Goal: Task Accomplishment & Management: Use online tool/utility

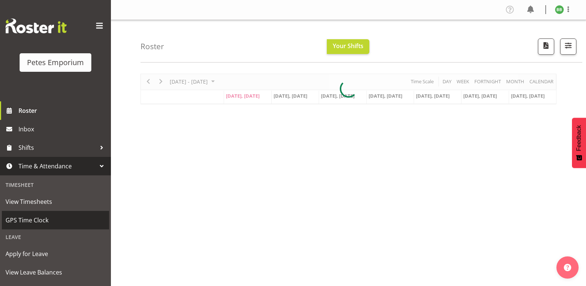
click at [45, 215] on span "GPS Time Clock" at bounding box center [56, 219] width 100 height 11
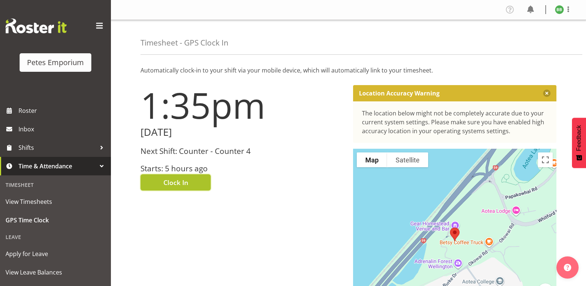
click at [176, 182] on span "Clock In" at bounding box center [175, 182] width 25 height 10
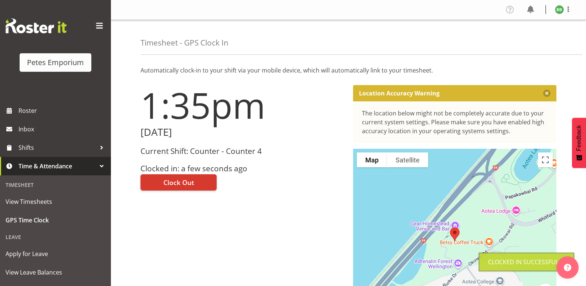
click at [557, 12] on img at bounding box center [559, 9] width 9 height 9
click at [542, 38] on link "Log Out" at bounding box center [537, 38] width 71 height 13
